Goal: Task Accomplishment & Management: Use online tool/utility

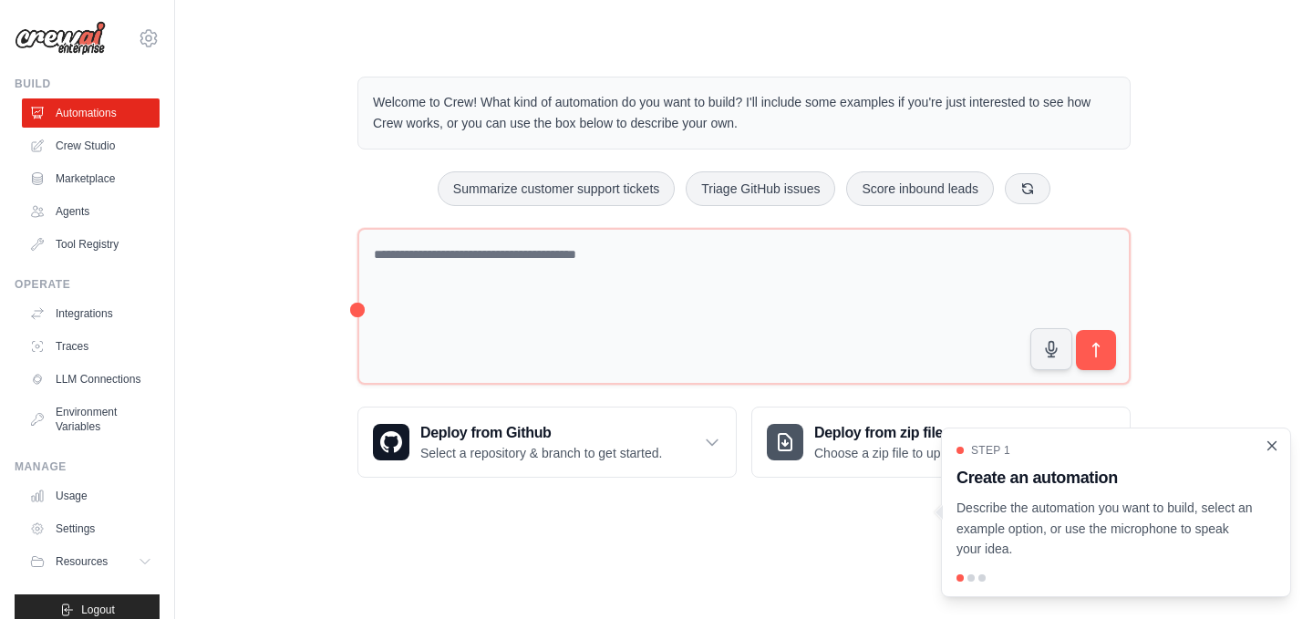
click at [1270, 448] on icon "Close walkthrough" at bounding box center [1273, 445] width 8 height 8
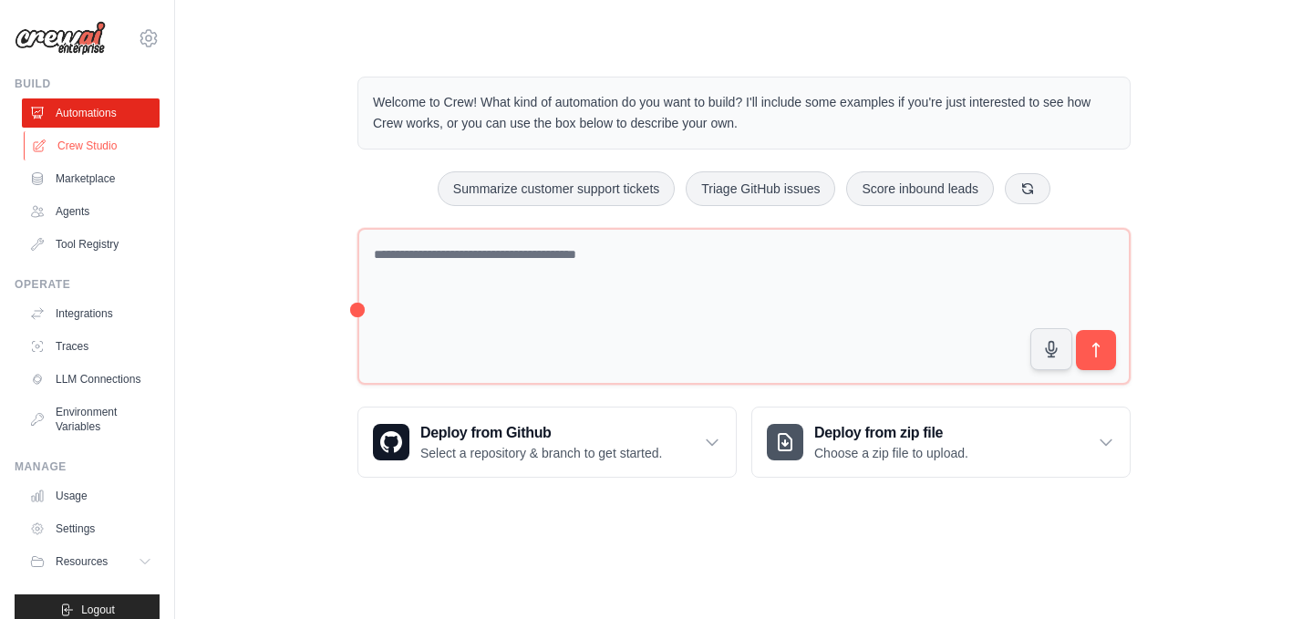
click at [101, 143] on link "Crew Studio" at bounding box center [93, 145] width 138 height 29
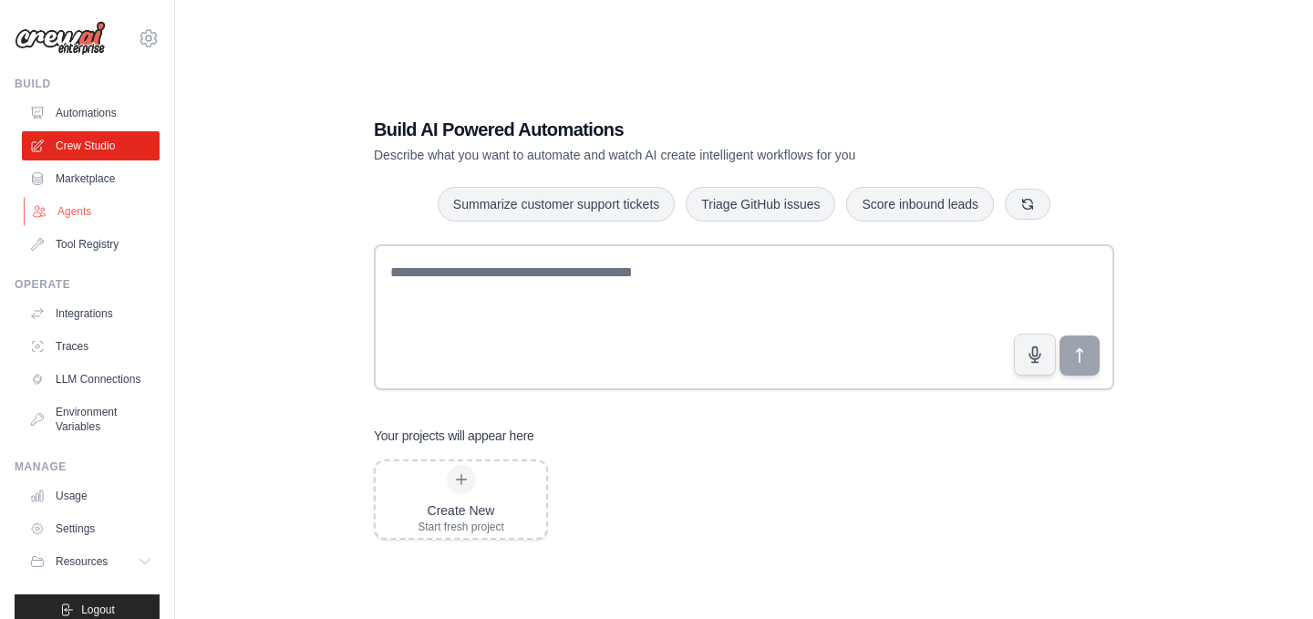
click at [84, 214] on link "Agents" at bounding box center [93, 211] width 138 height 29
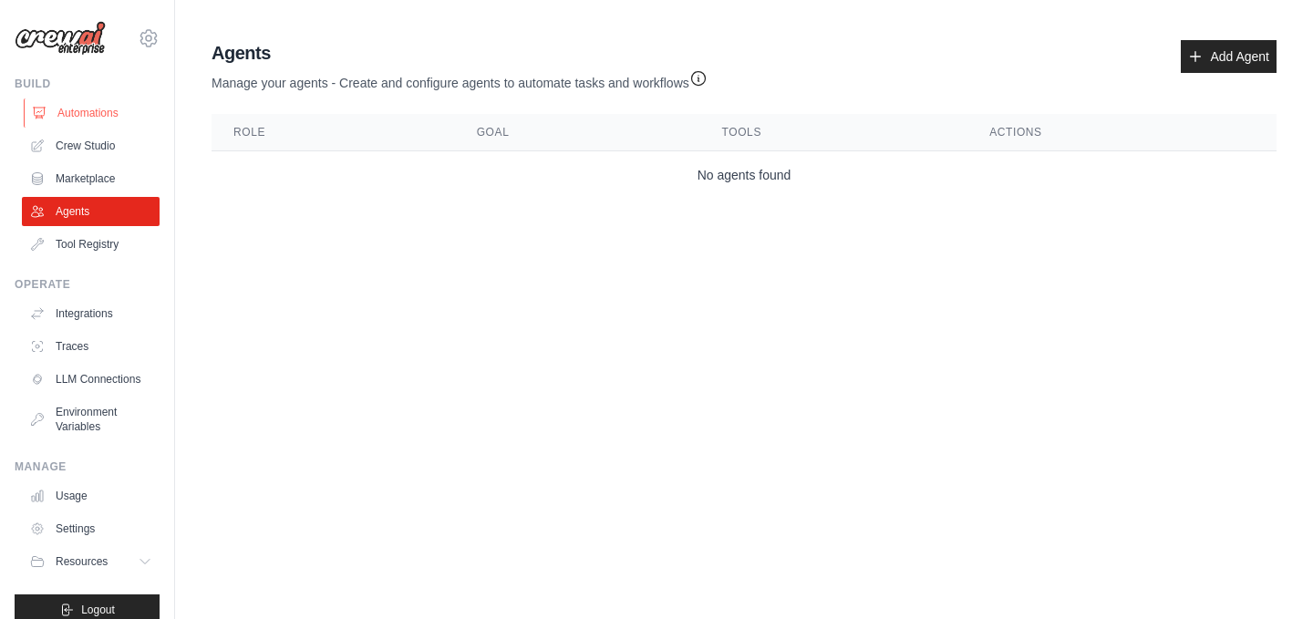
click at [85, 113] on link "Automations" at bounding box center [93, 112] width 138 height 29
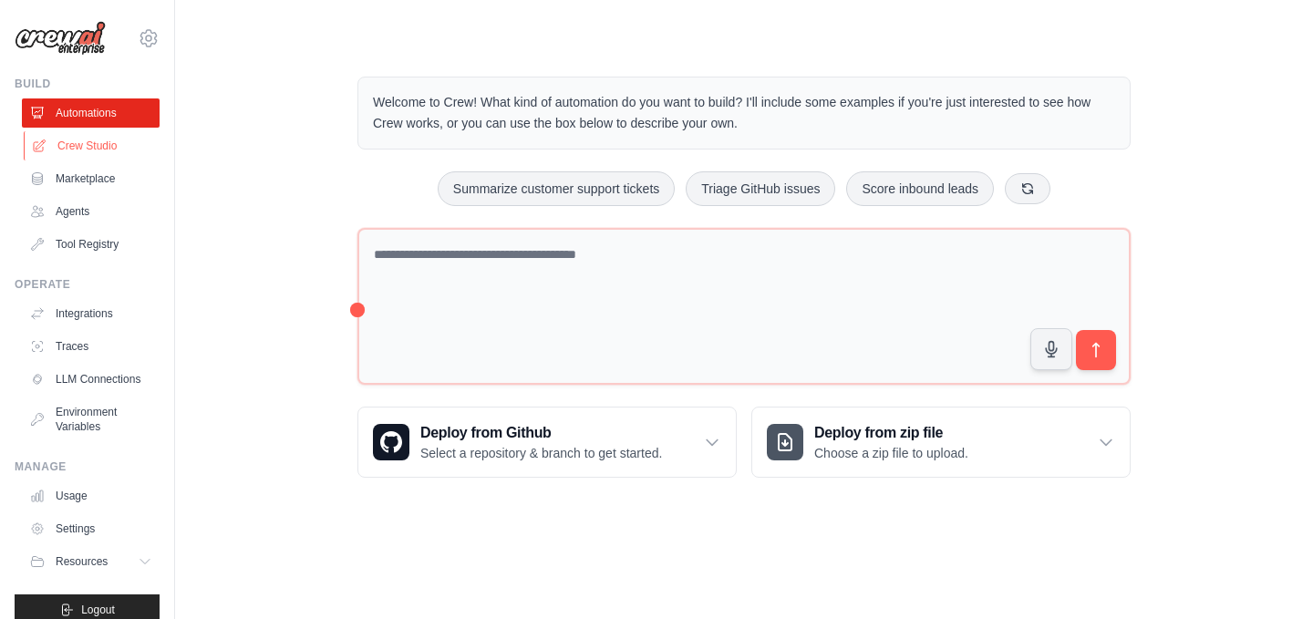
click at [89, 143] on link "Crew Studio" at bounding box center [93, 145] width 138 height 29
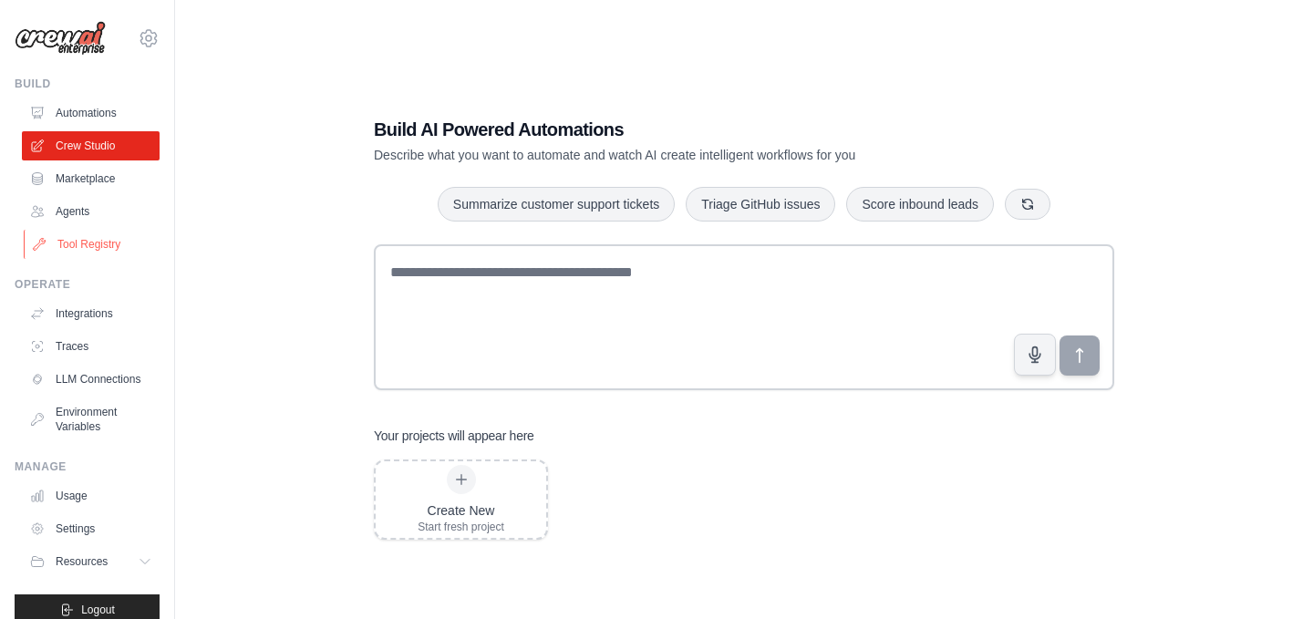
click at [115, 242] on link "Tool Registry" at bounding box center [93, 244] width 138 height 29
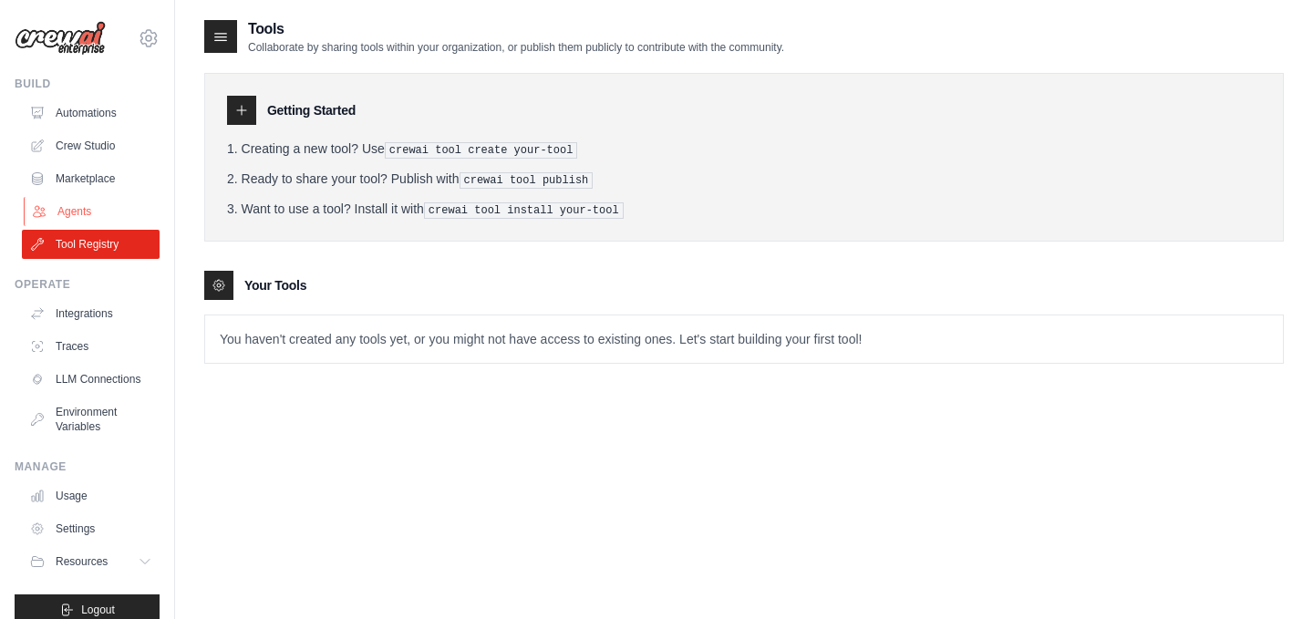
click at [92, 216] on link "Agents" at bounding box center [93, 211] width 138 height 29
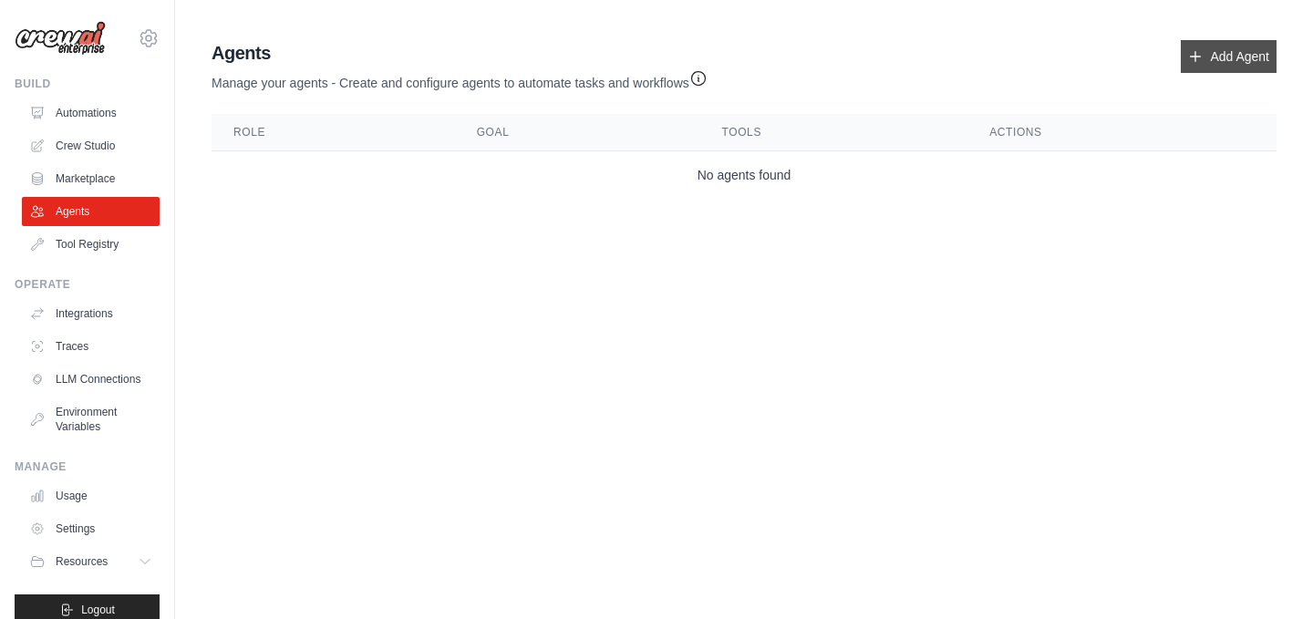
click at [1266, 57] on link "Add Agent" at bounding box center [1229, 56] width 96 height 33
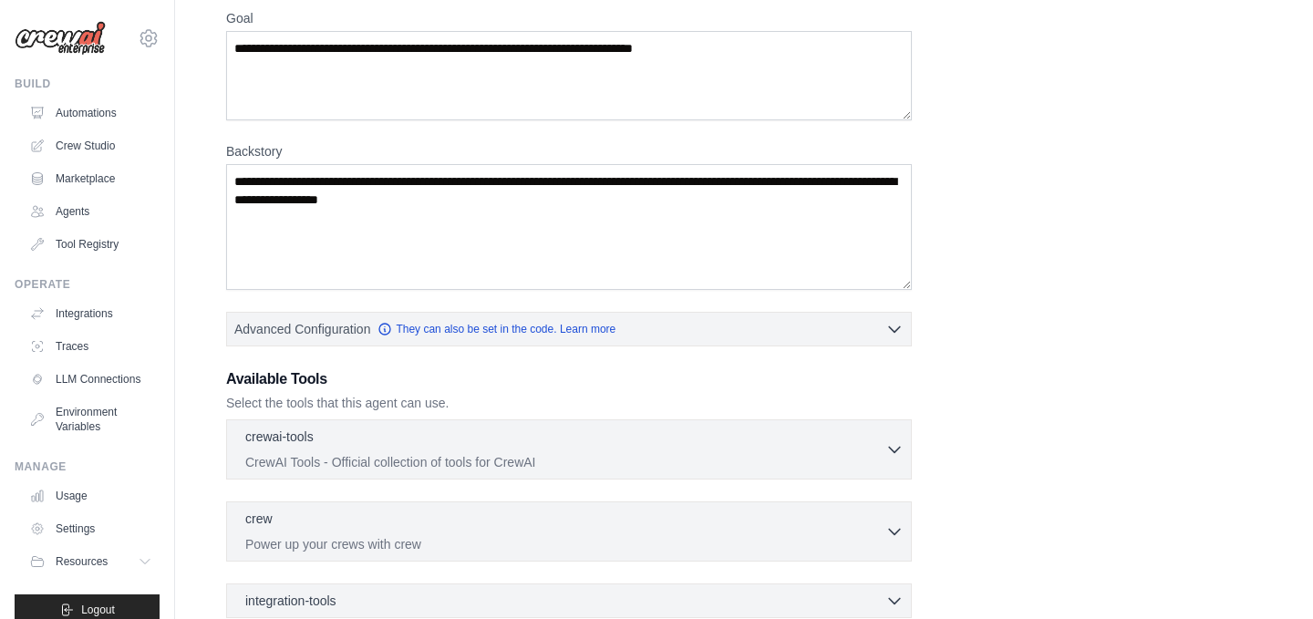
scroll to position [79, 0]
